Goal: Information Seeking & Learning: Check status

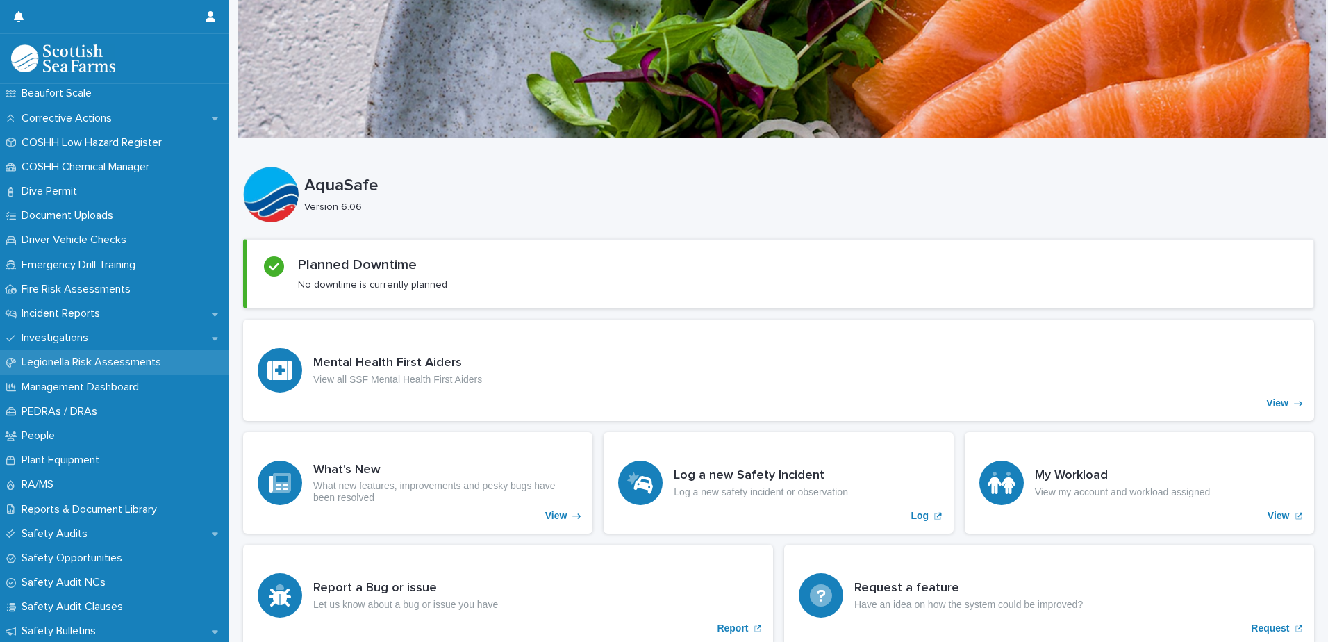
scroll to position [347, 0]
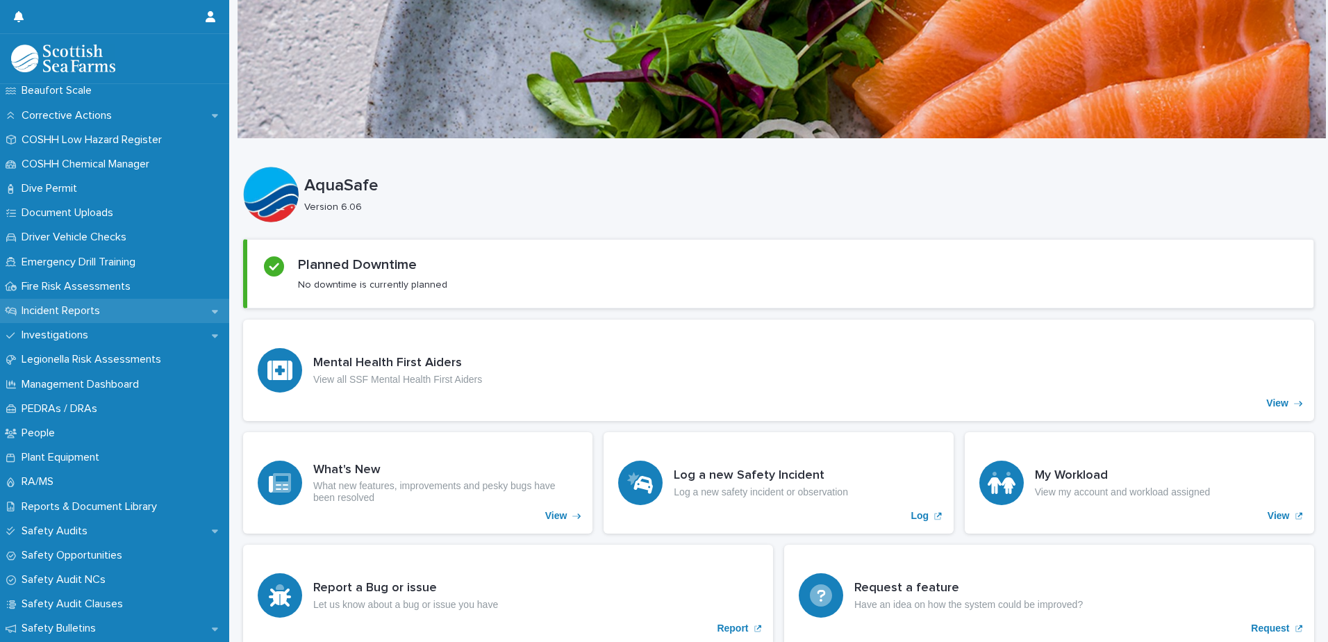
click at [90, 308] on p "Incident Reports" at bounding box center [63, 310] width 95 height 13
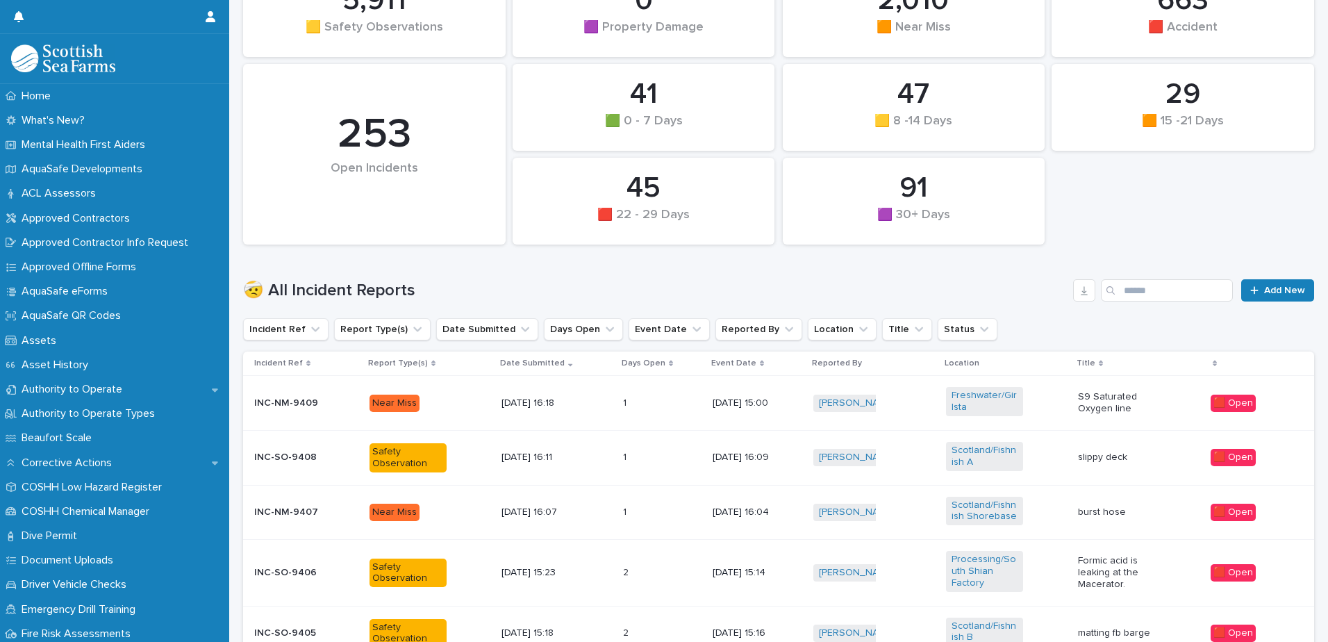
scroll to position [208, 0]
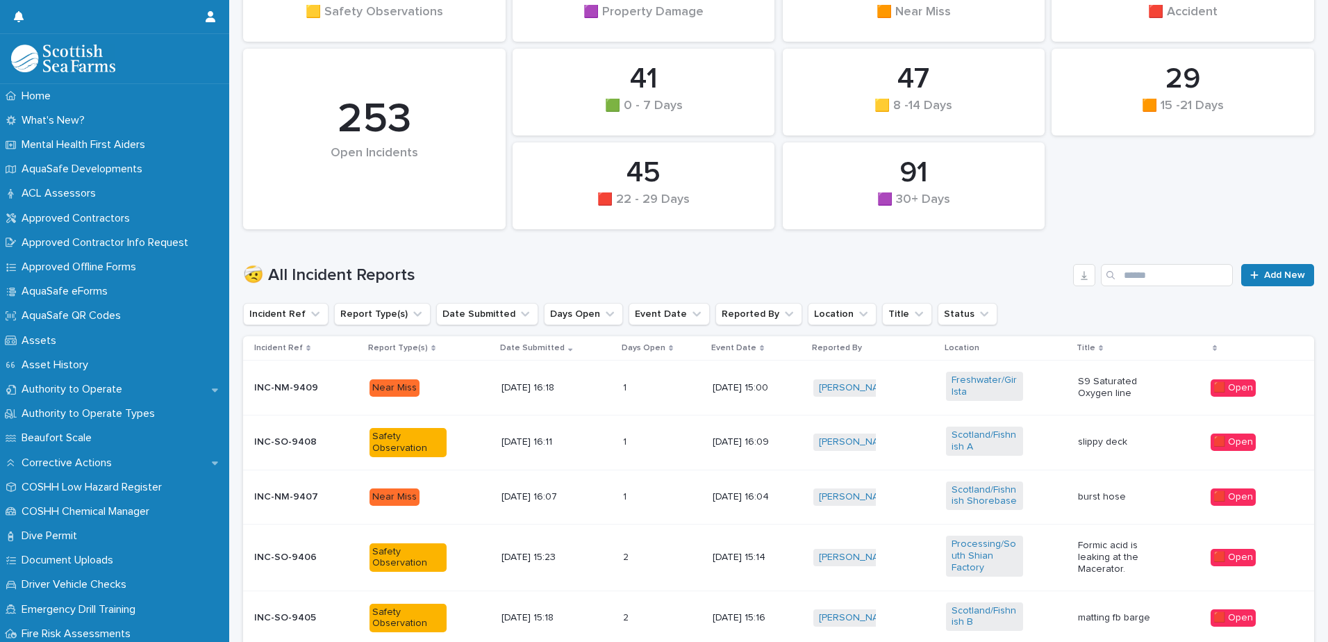
click at [1083, 389] on p "S9 Saturated Oxygen line" at bounding box center [1116, 388] width 77 height 24
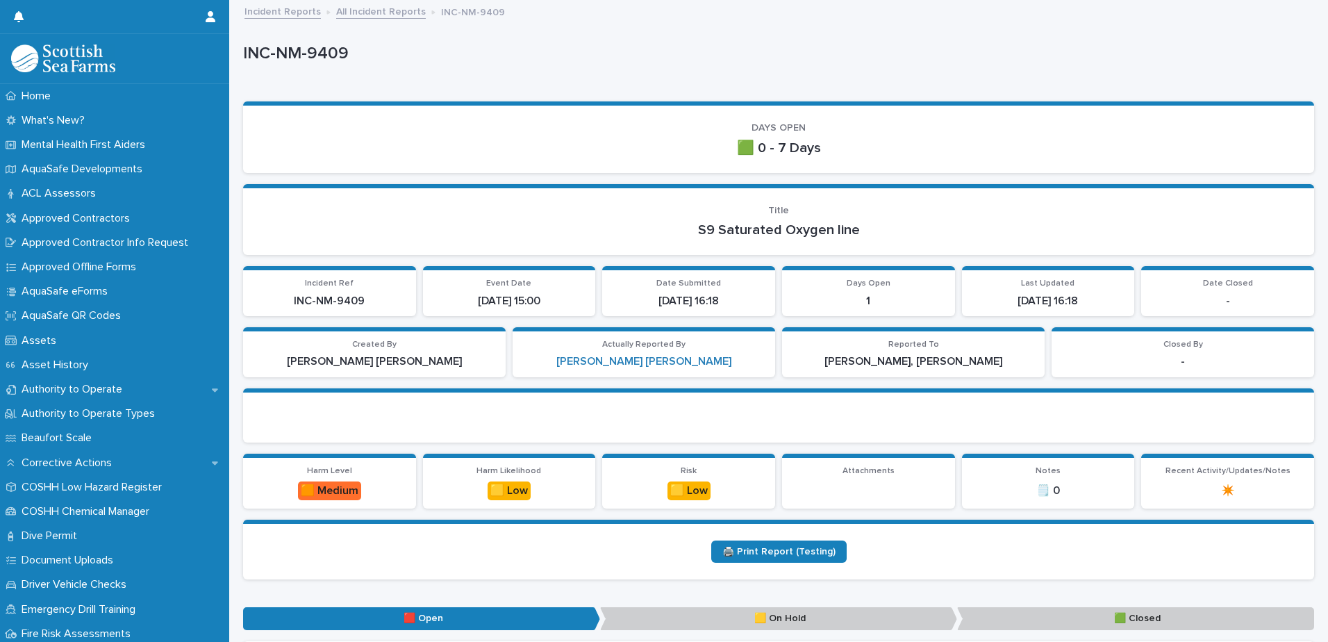
click at [370, 10] on link "All Incident Reports" at bounding box center [381, 11] width 90 height 16
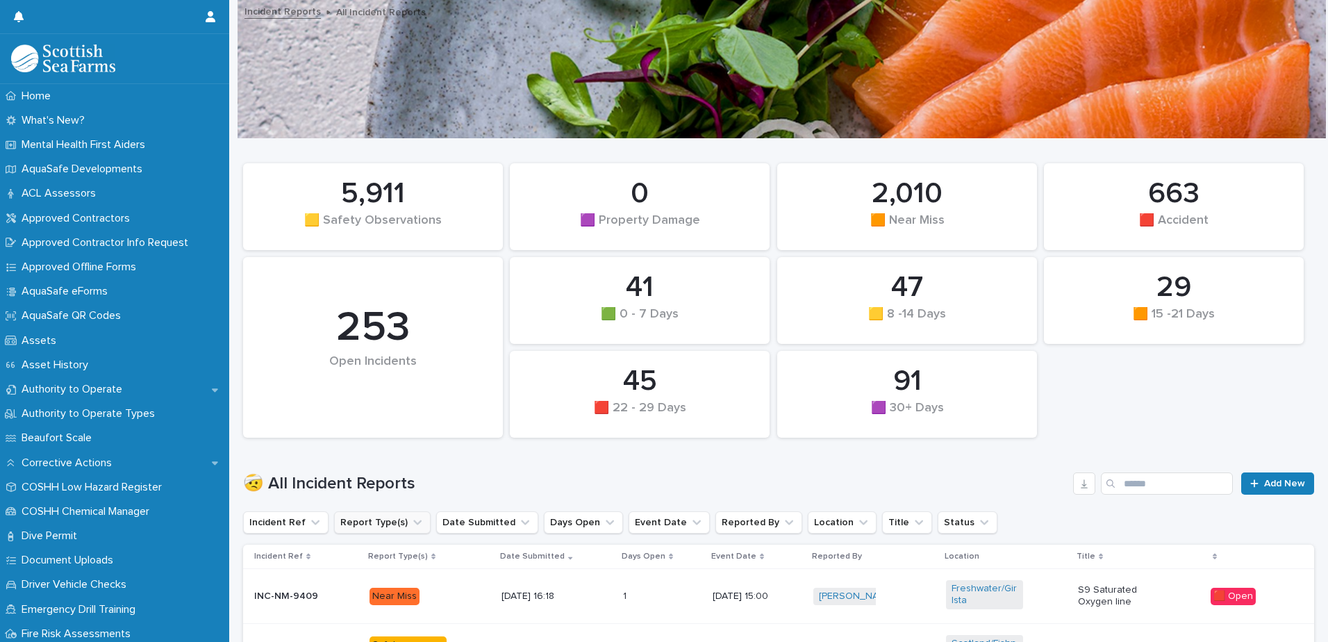
click at [388, 513] on button "Report Type(s)" at bounding box center [382, 522] width 97 height 22
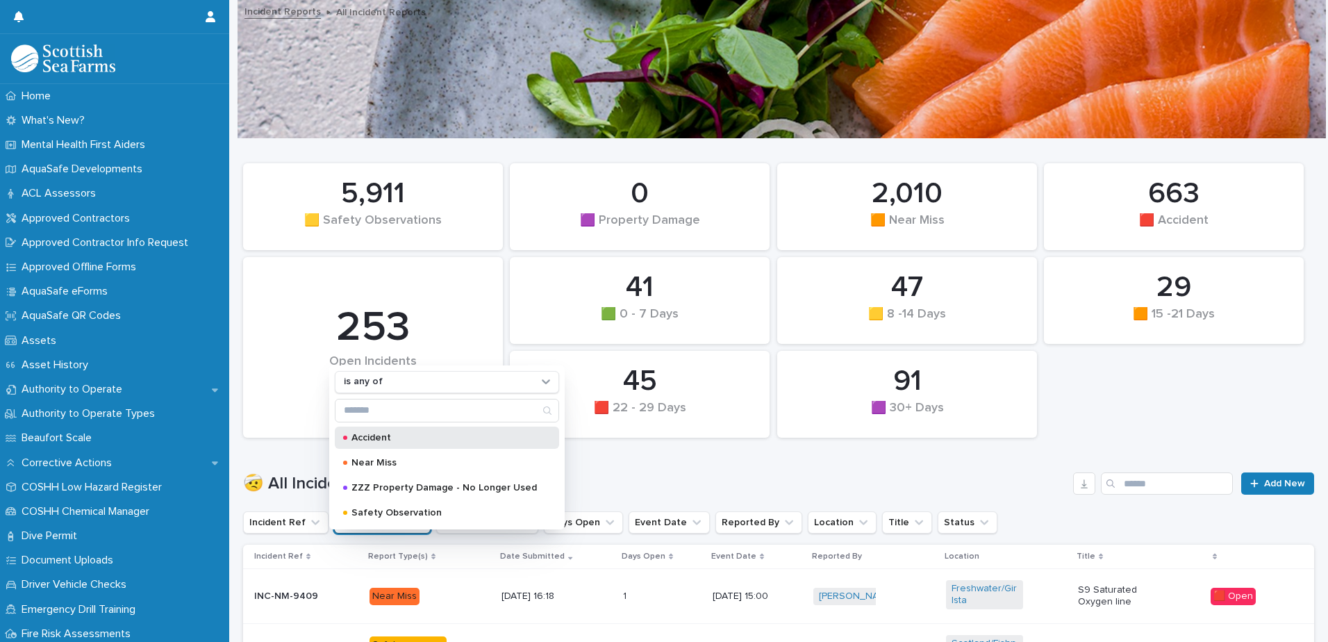
click at [425, 426] on div "Accident" at bounding box center [447, 437] width 224 height 22
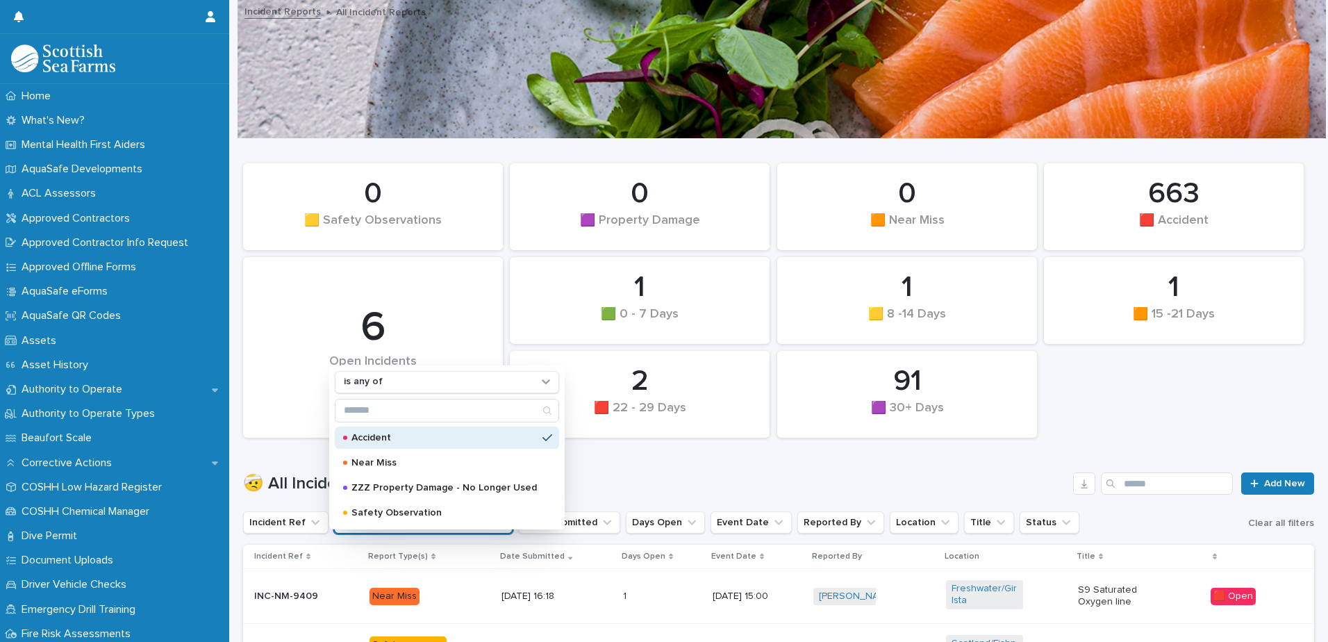
click at [1186, 450] on div "🤕 All Incident Reports Add New" at bounding box center [778, 477] width 1071 height 67
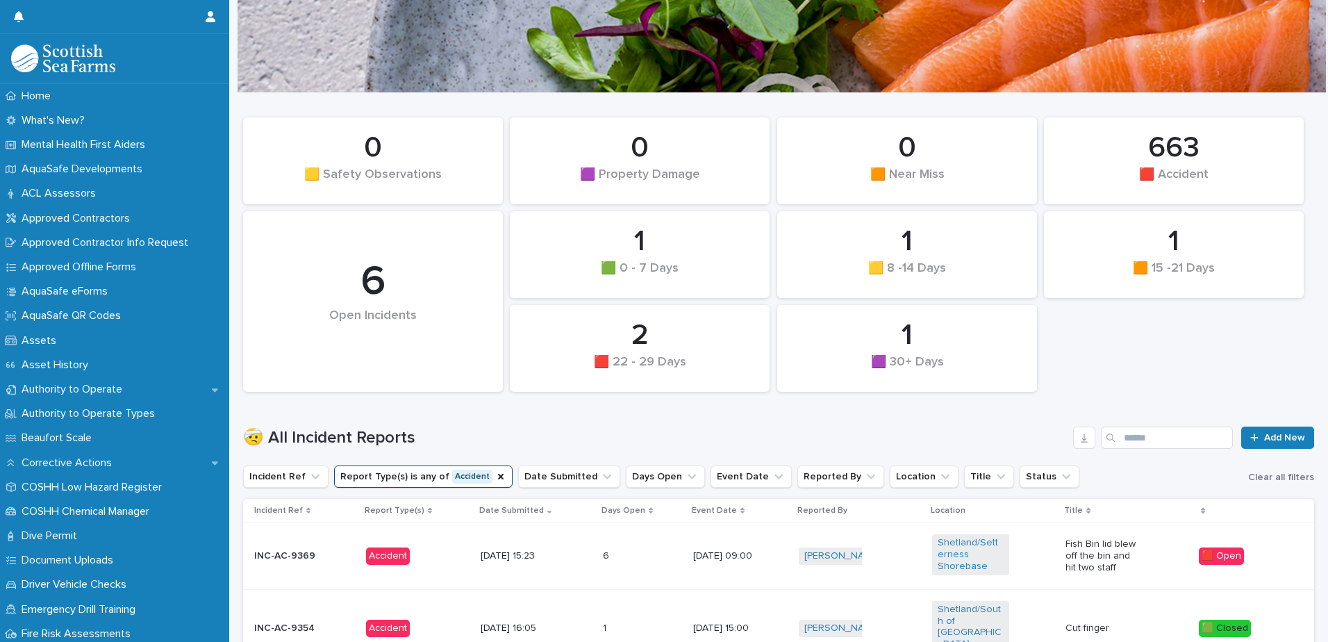
scroll to position [69, 0]
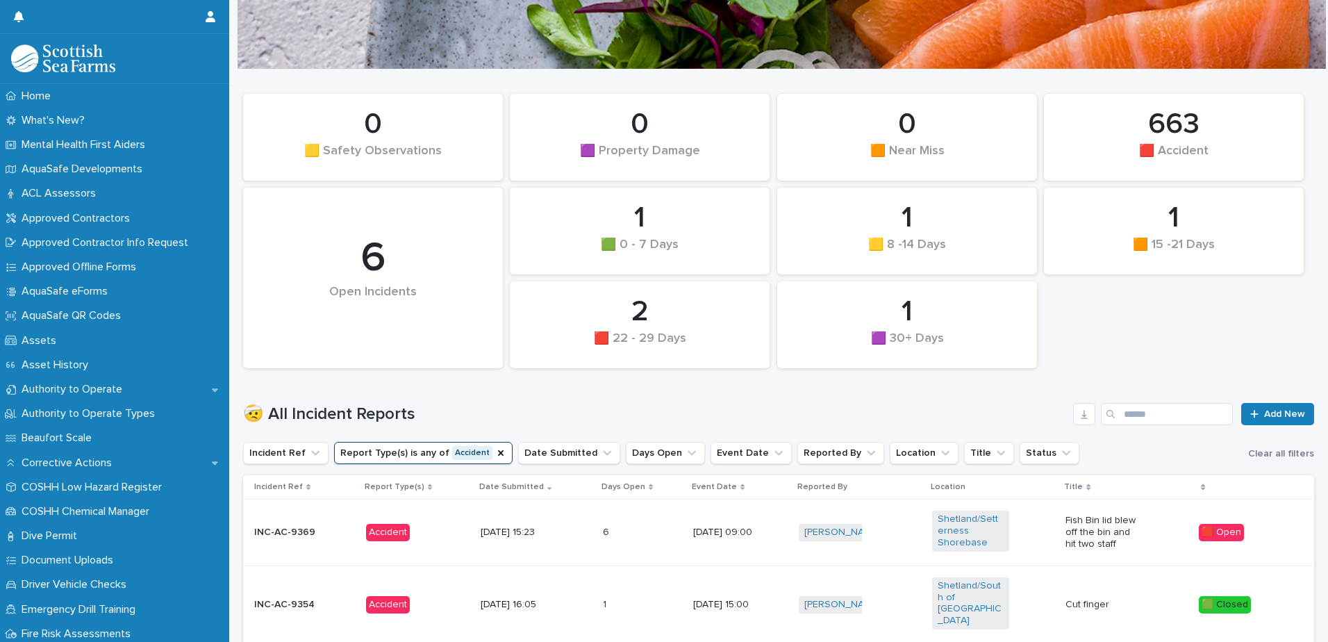
click at [1138, 534] on div "Fish Bin lid blew off the bin and hit two staff" at bounding box center [1126, 532] width 122 height 46
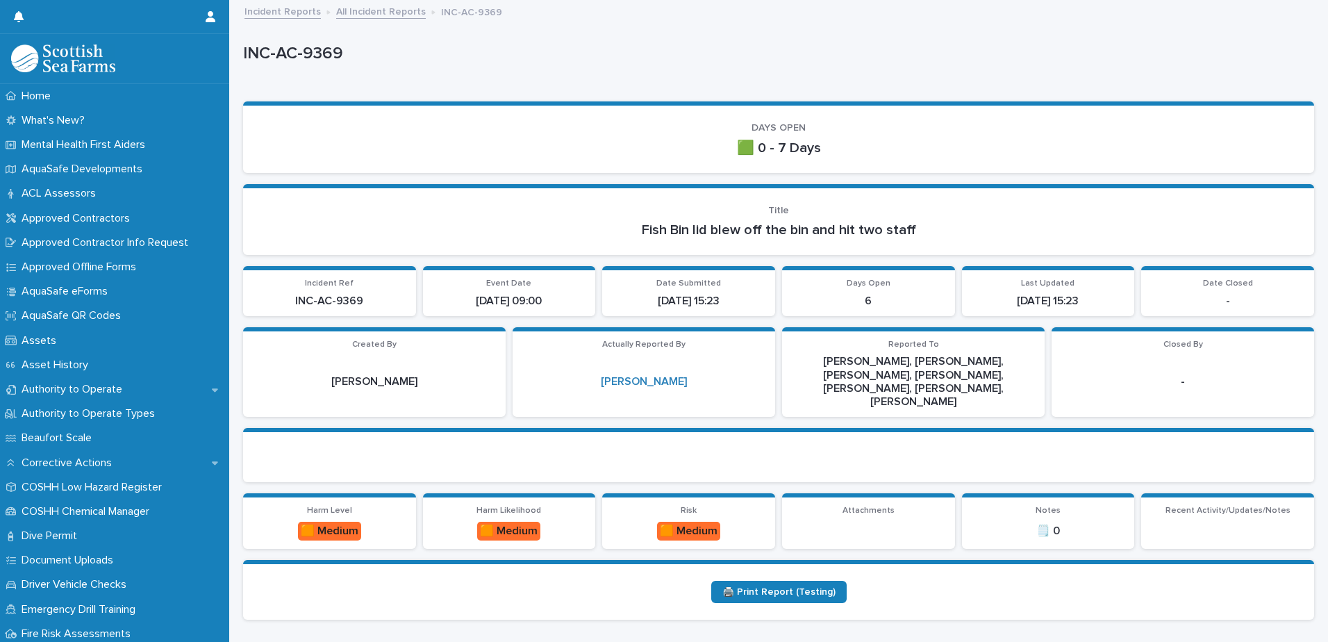
click at [369, 13] on link "All Incident Reports" at bounding box center [381, 11] width 90 height 16
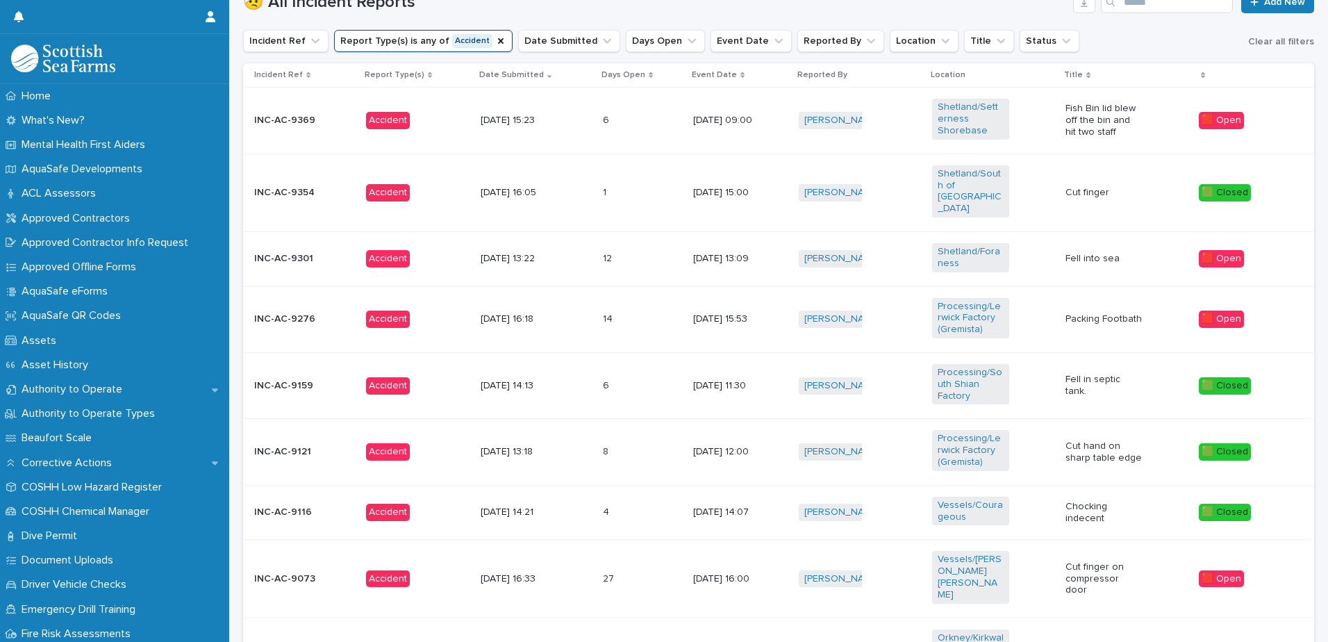
scroll to position [486, 0]
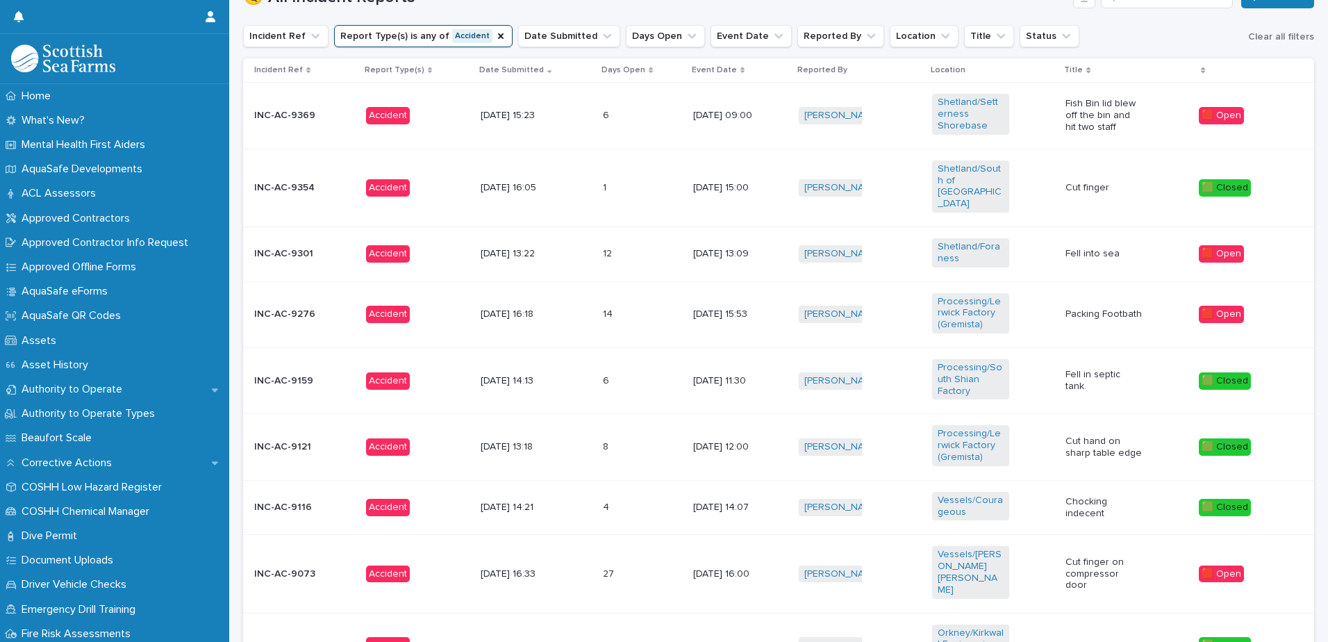
click at [737, 347] on td "[DATE] 11:30" at bounding box center [741, 380] width 106 height 66
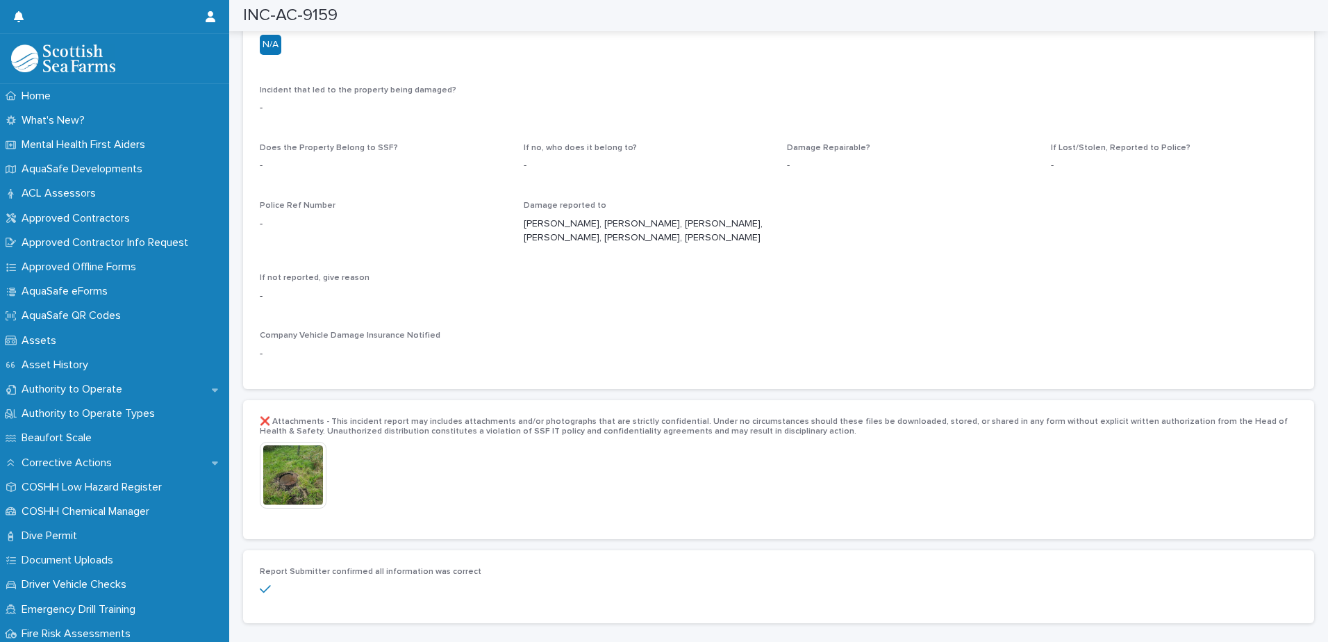
scroll to position [2639, 0]
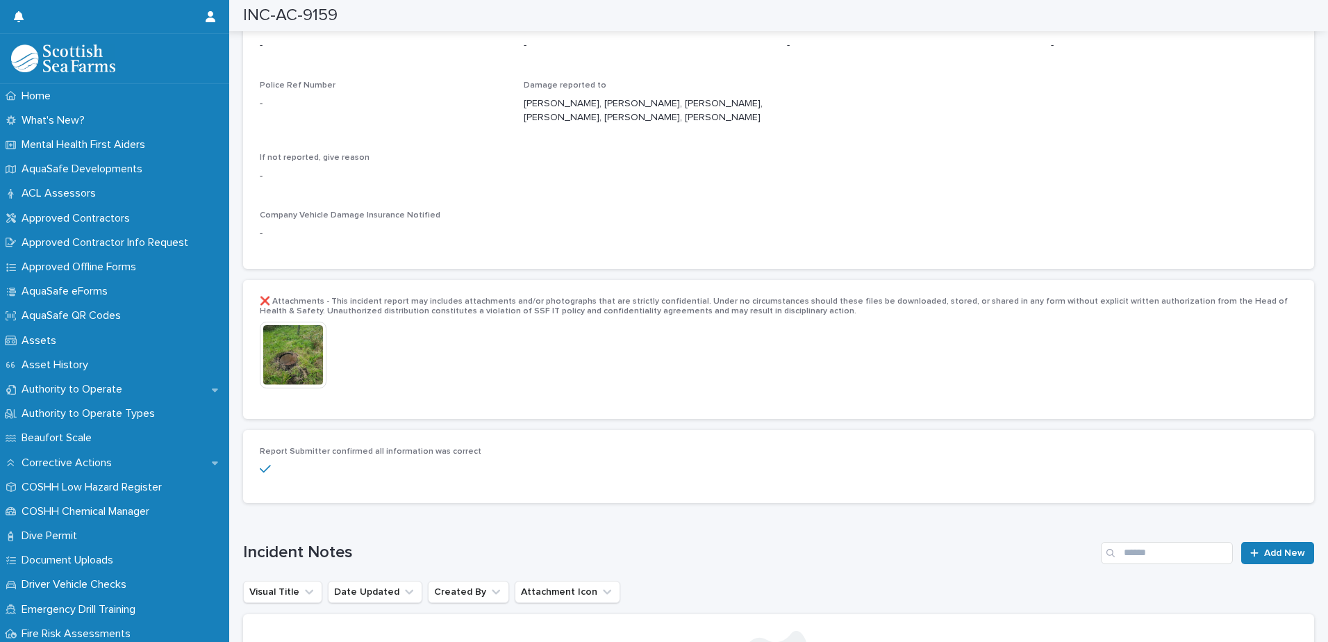
click at [293, 347] on img at bounding box center [293, 355] width 67 height 67
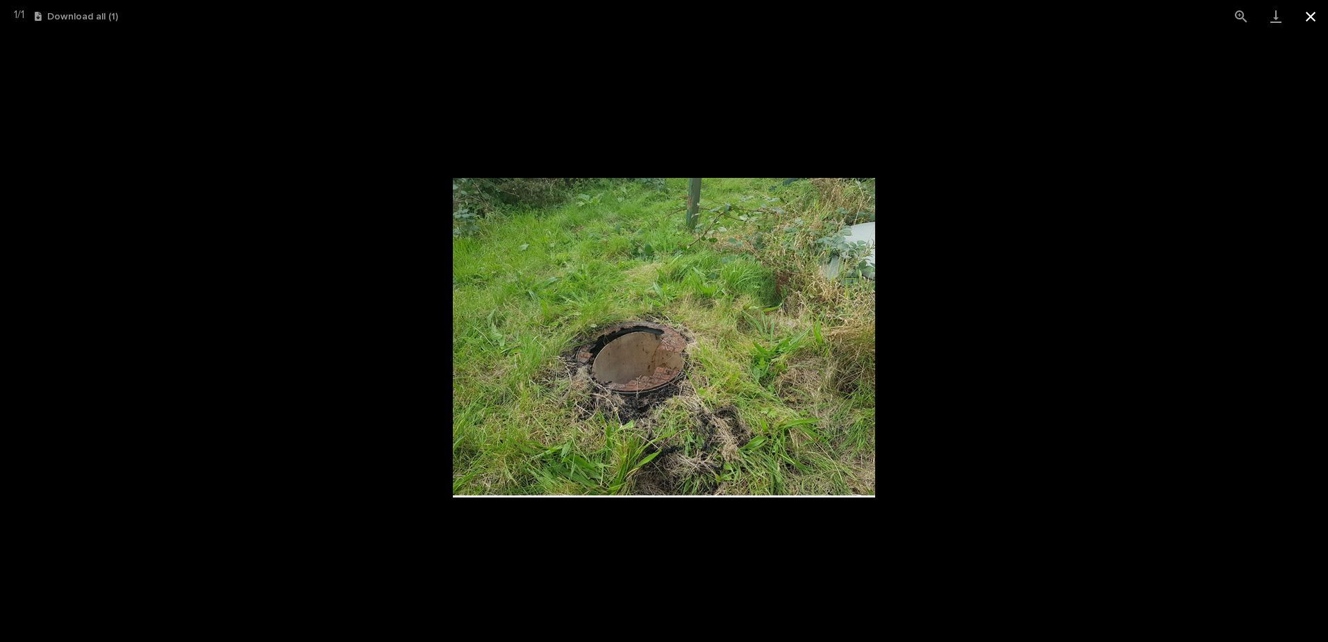
click at [1315, 13] on button "Close gallery" at bounding box center [1310, 16] width 35 height 33
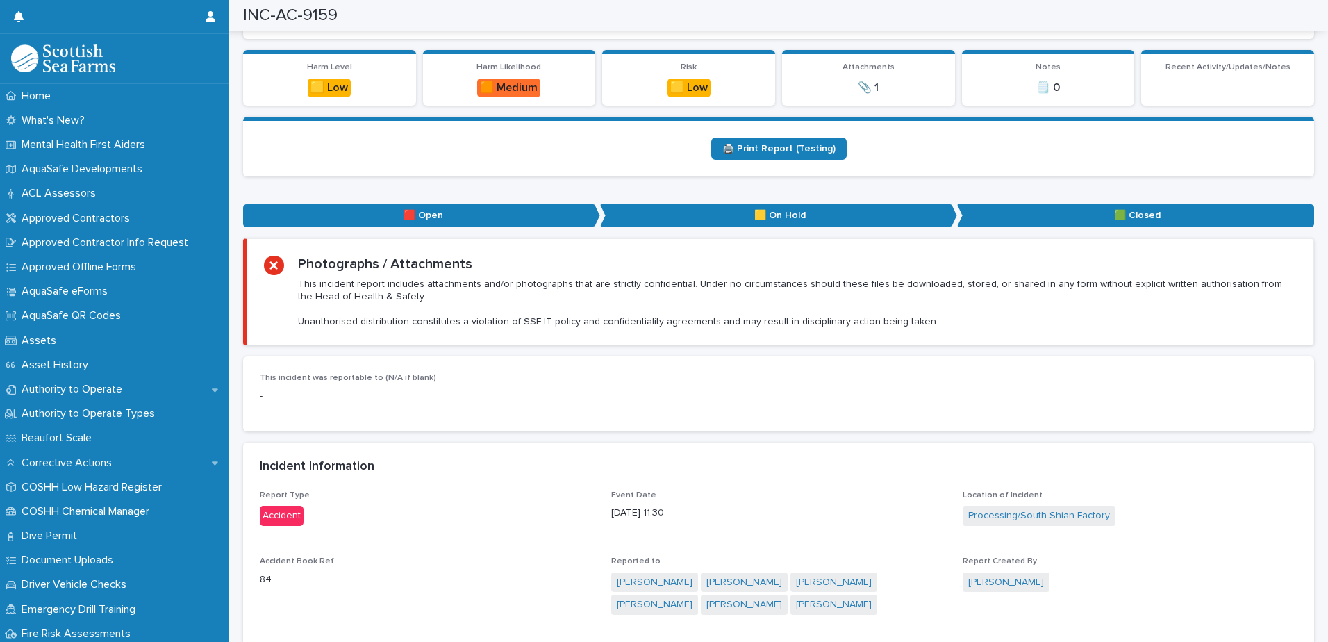
scroll to position [0, 0]
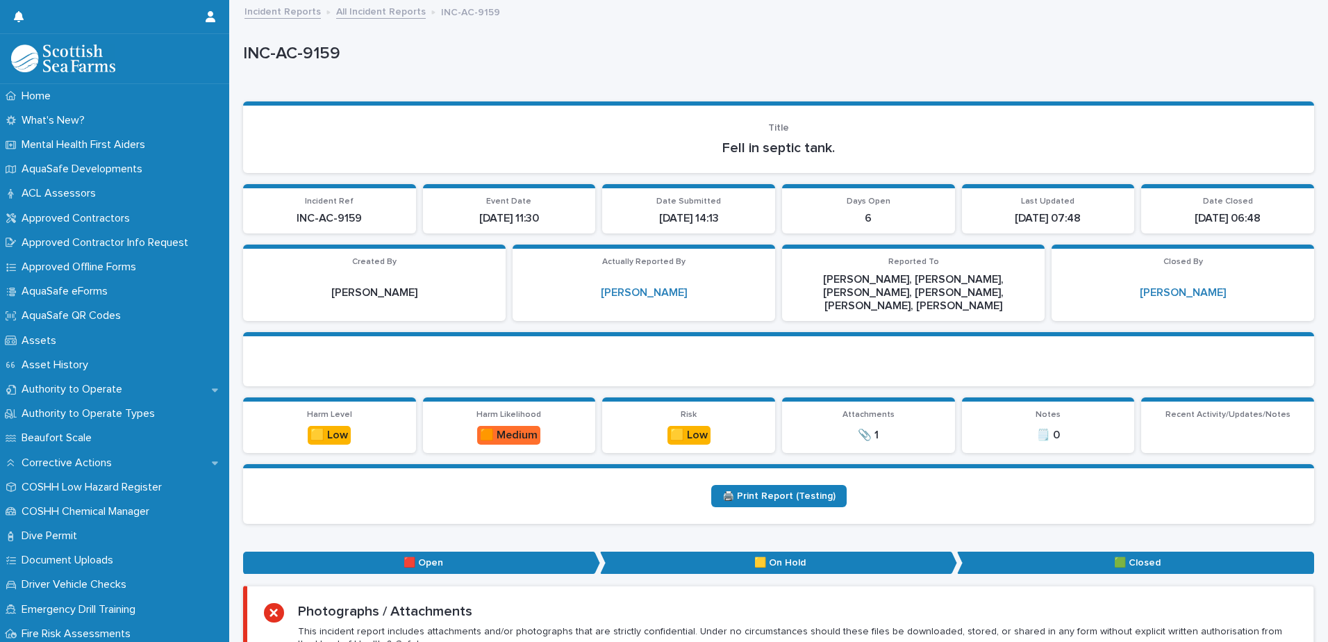
click at [374, 12] on link "All Incident Reports" at bounding box center [381, 11] width 90 height 16
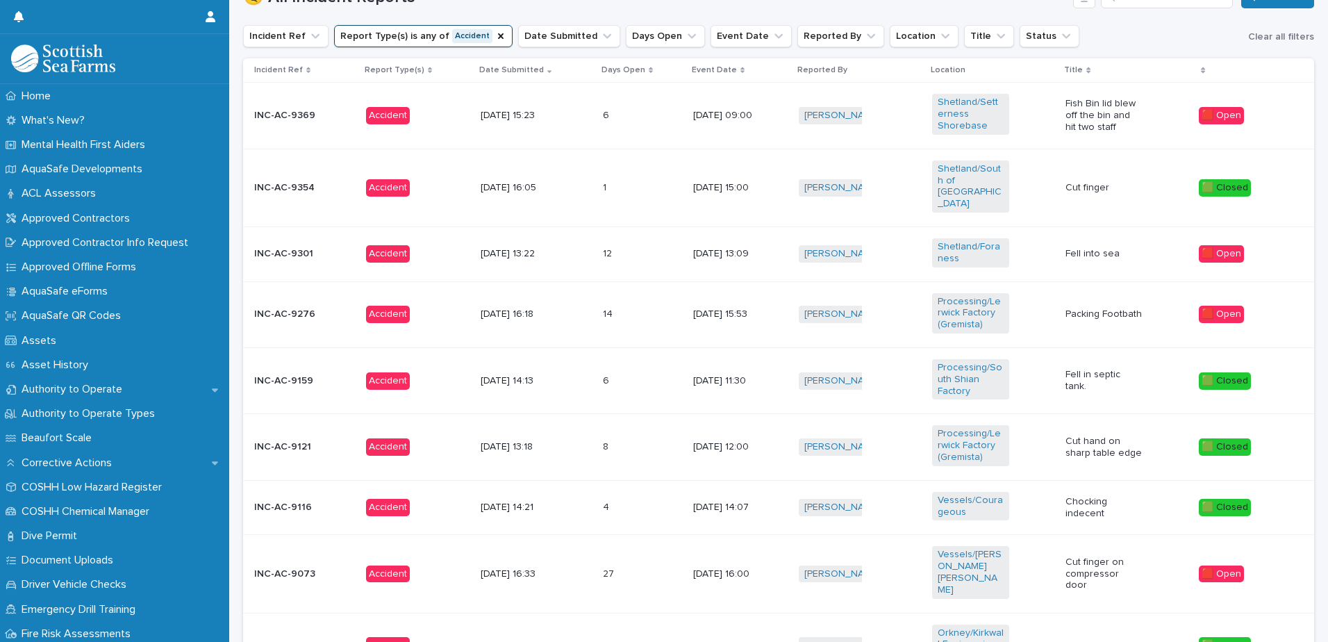
scroll to position [417, 0]
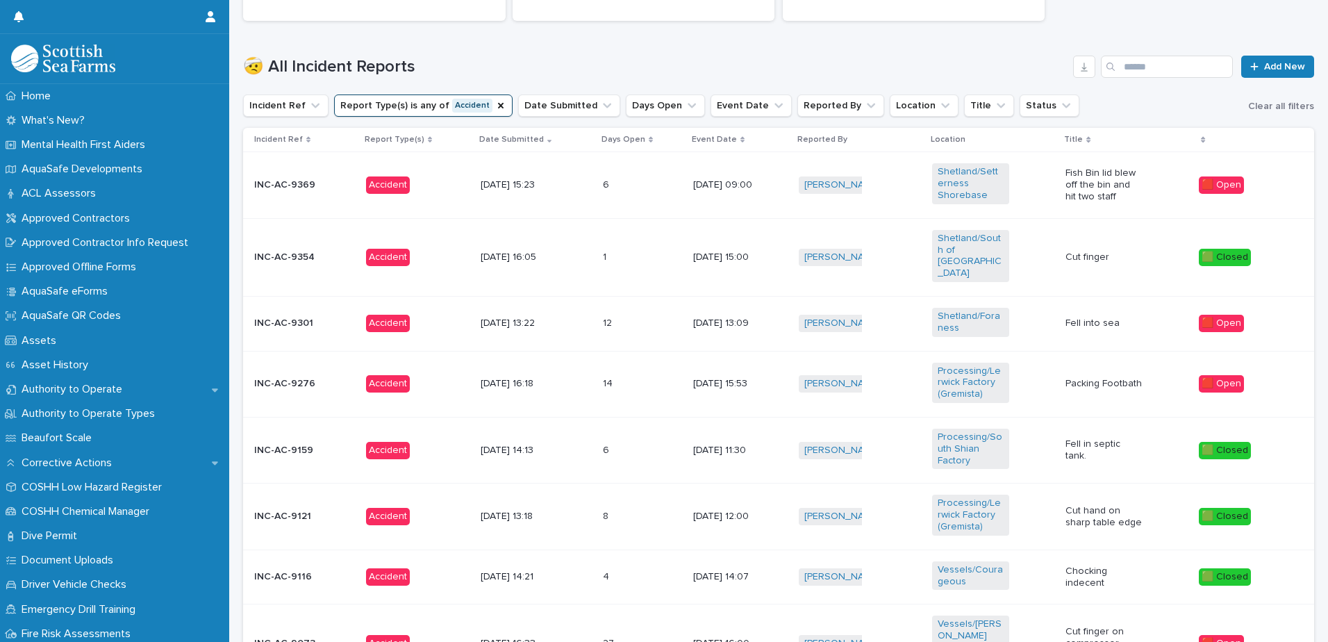
click at [1068, 317] on p "Fell into sea" at bounding box center [1103, 323] width 77 height 12
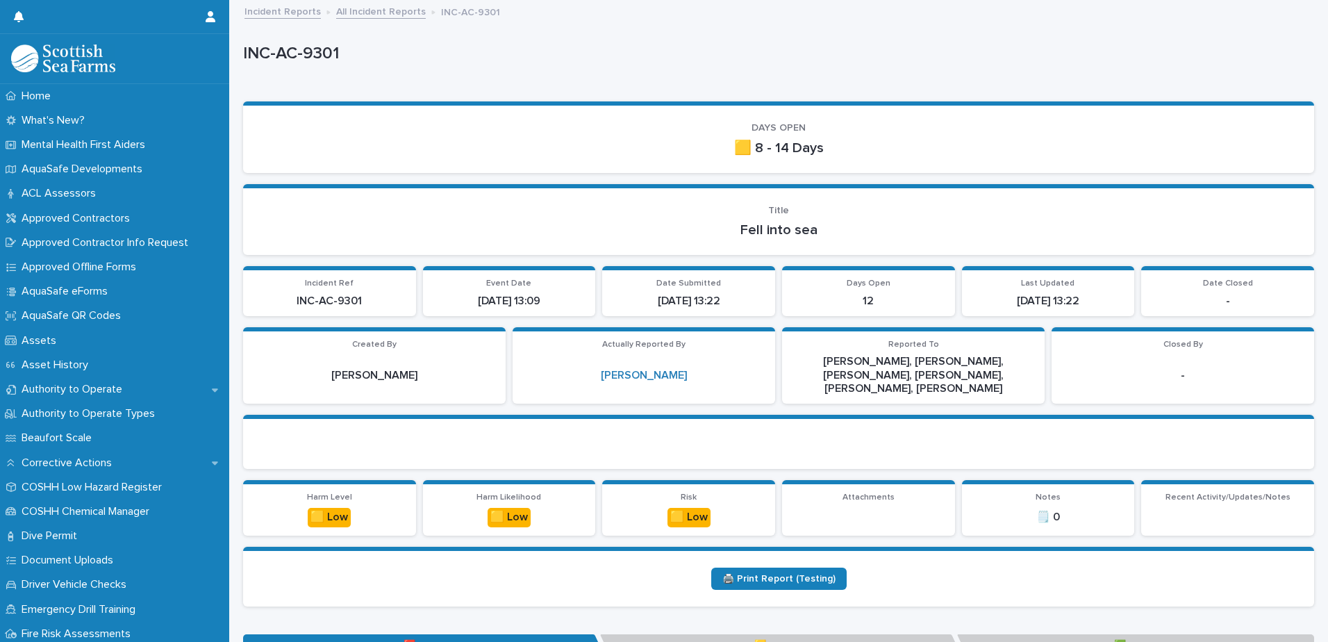
click at [376, 14] on link "All Incident Reports" at bounding box center [381, 11] width 90 height 16
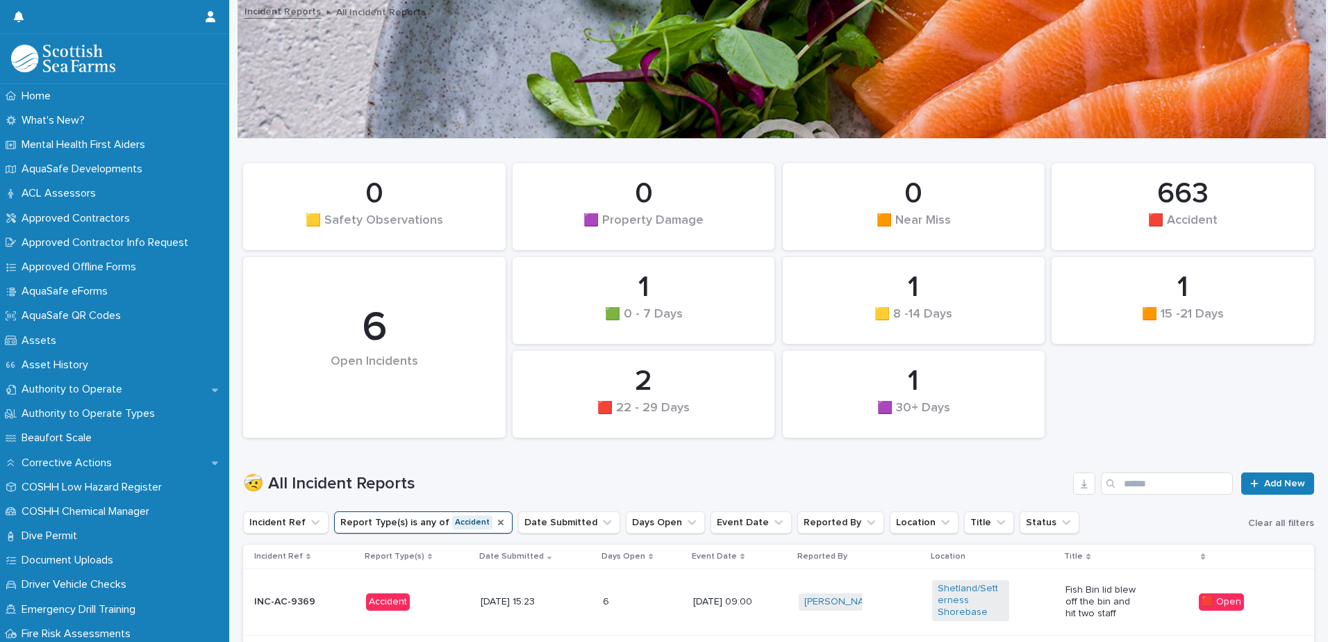
click at [495, 515] on div "Report Type(s)" at bounding box center [500, 522] width 11 height 14
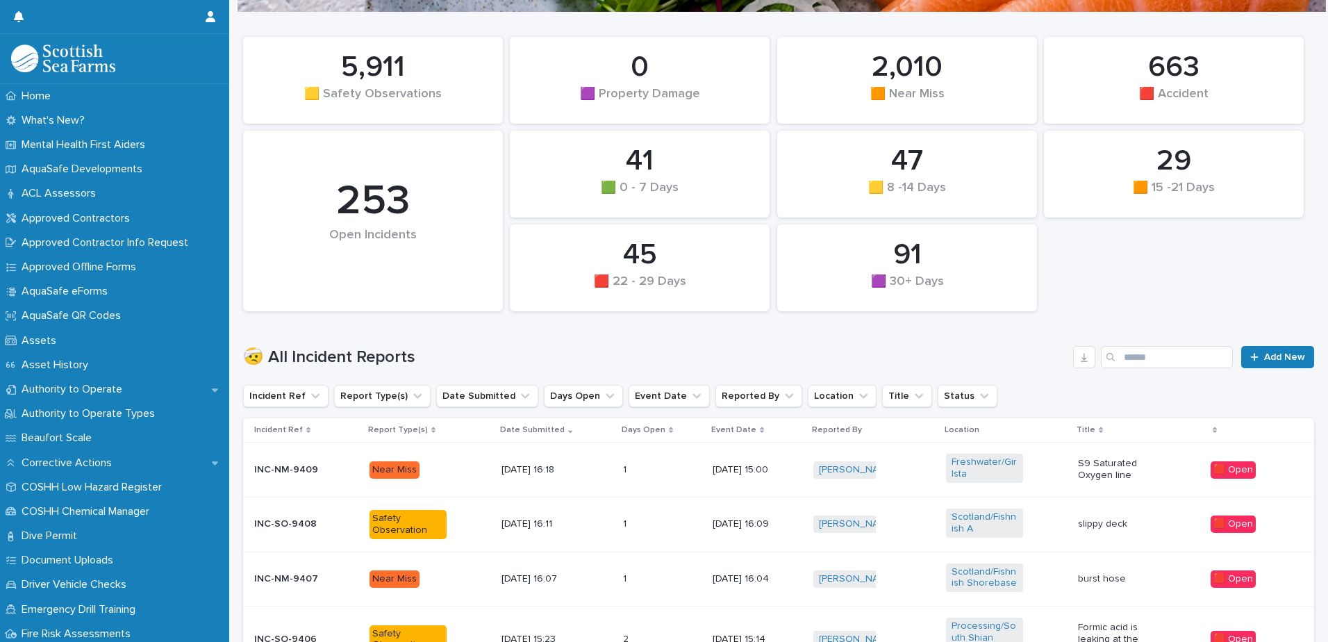
scroll to position [139, 0]
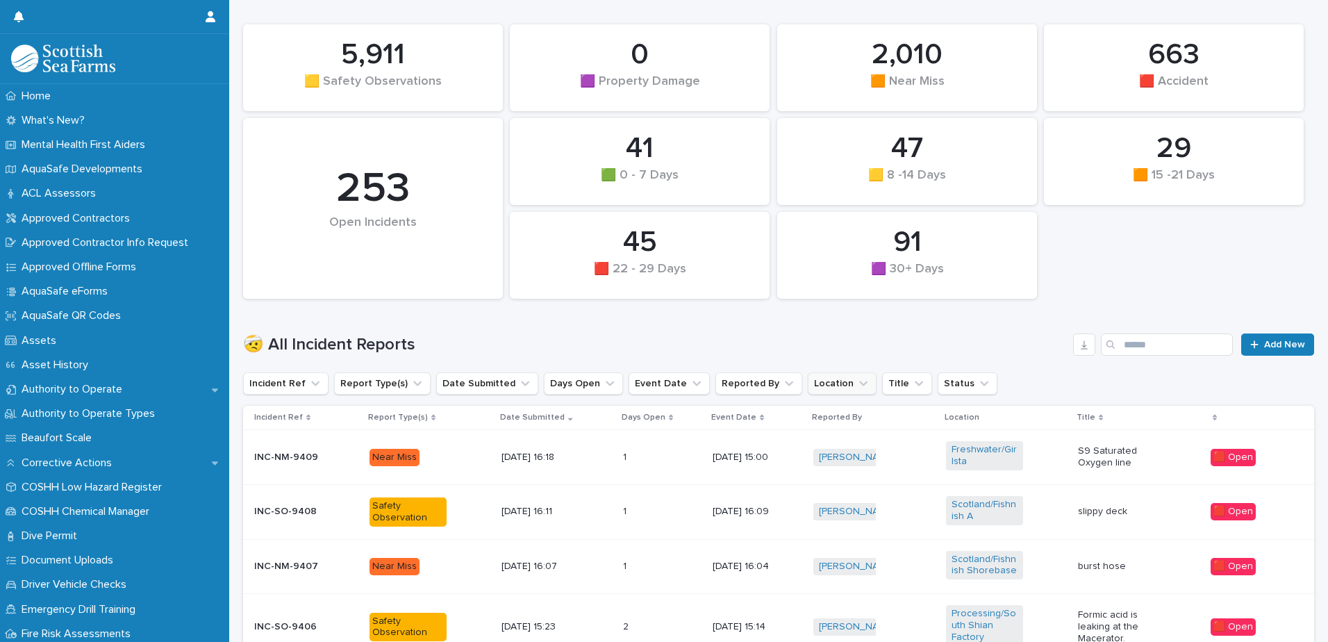
click at [856, 376] on icon "Location" at bounding box center [863, 383] width 14 height 14
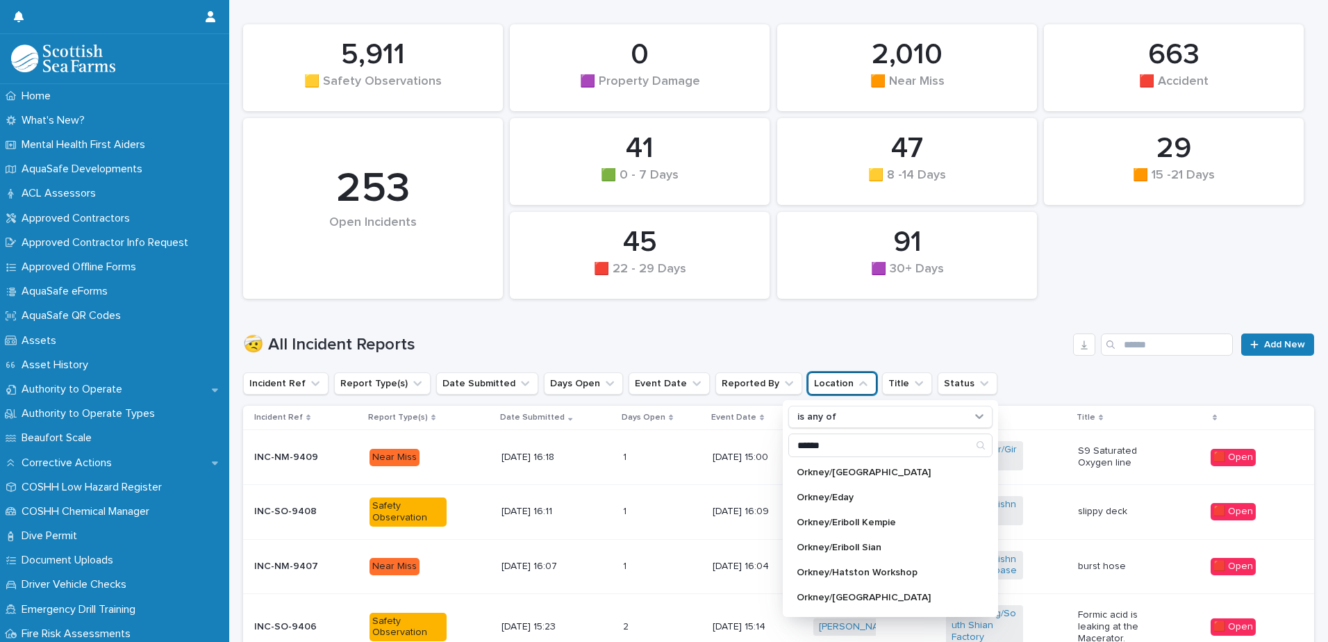
type input "******"
click at [1049, 449] on icon "Search" at bounding box center [1054, 445] width 11 height 11
click at [1032, 374] on div "Incident Ref Report Type(s) Date Submitted Days Open Event Date Reported By Loc…" at bounding box center [778, 383] width 1071 height 22
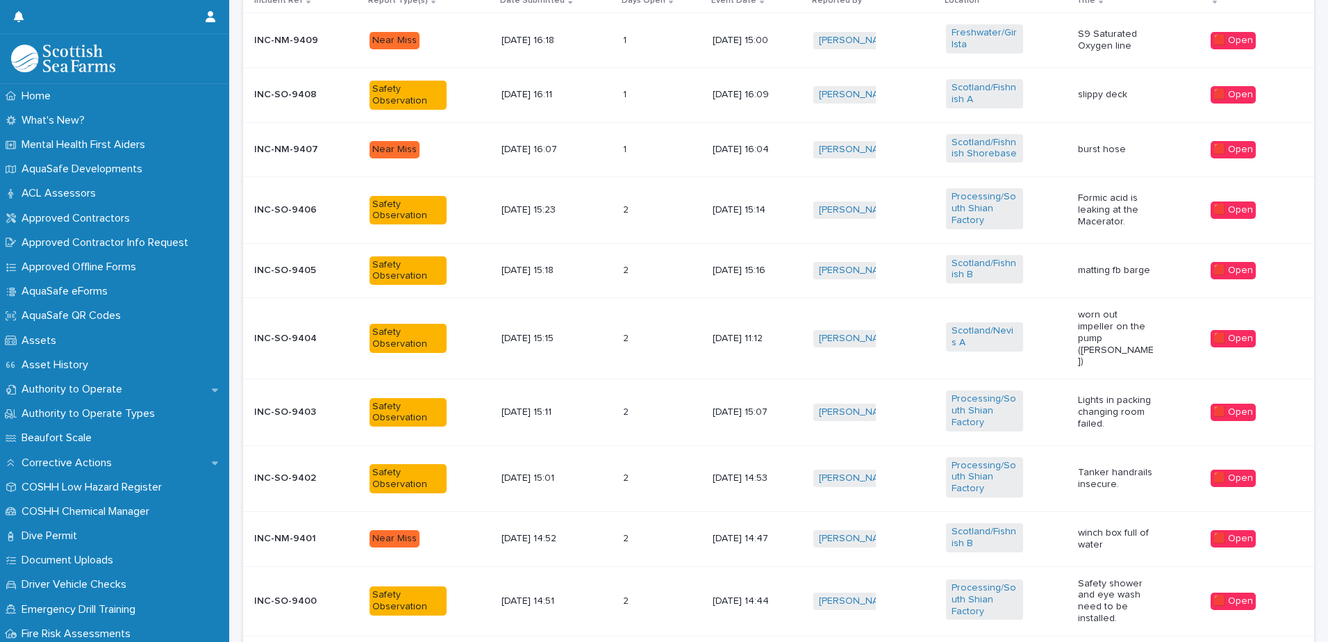
scroll to position [655, 0]
